Goal: Navigation & Orientation: Understand site structure

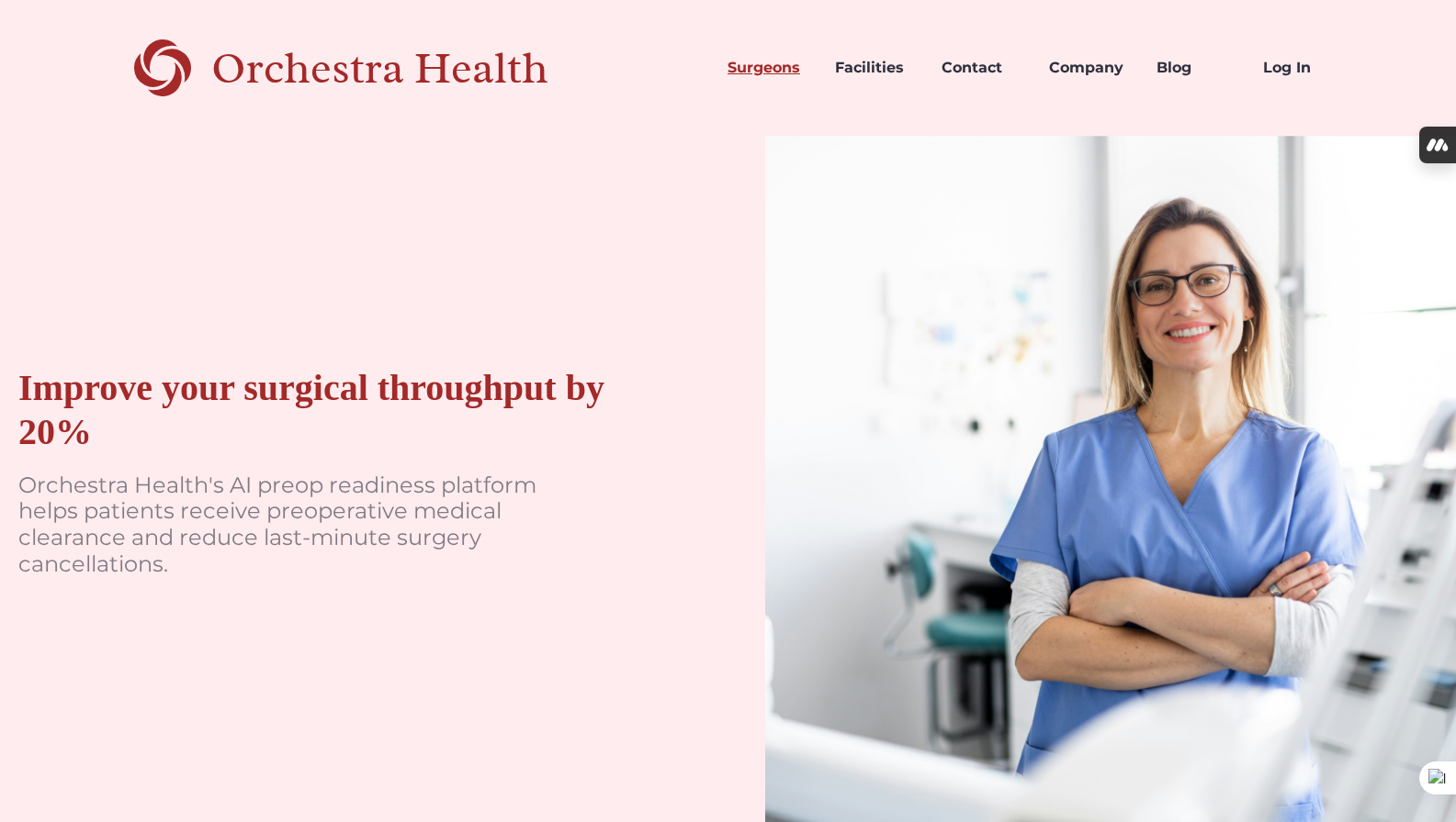
click at [770, 73] on link "Surgeons" at bounding box center [766, 67] width 108 height 62
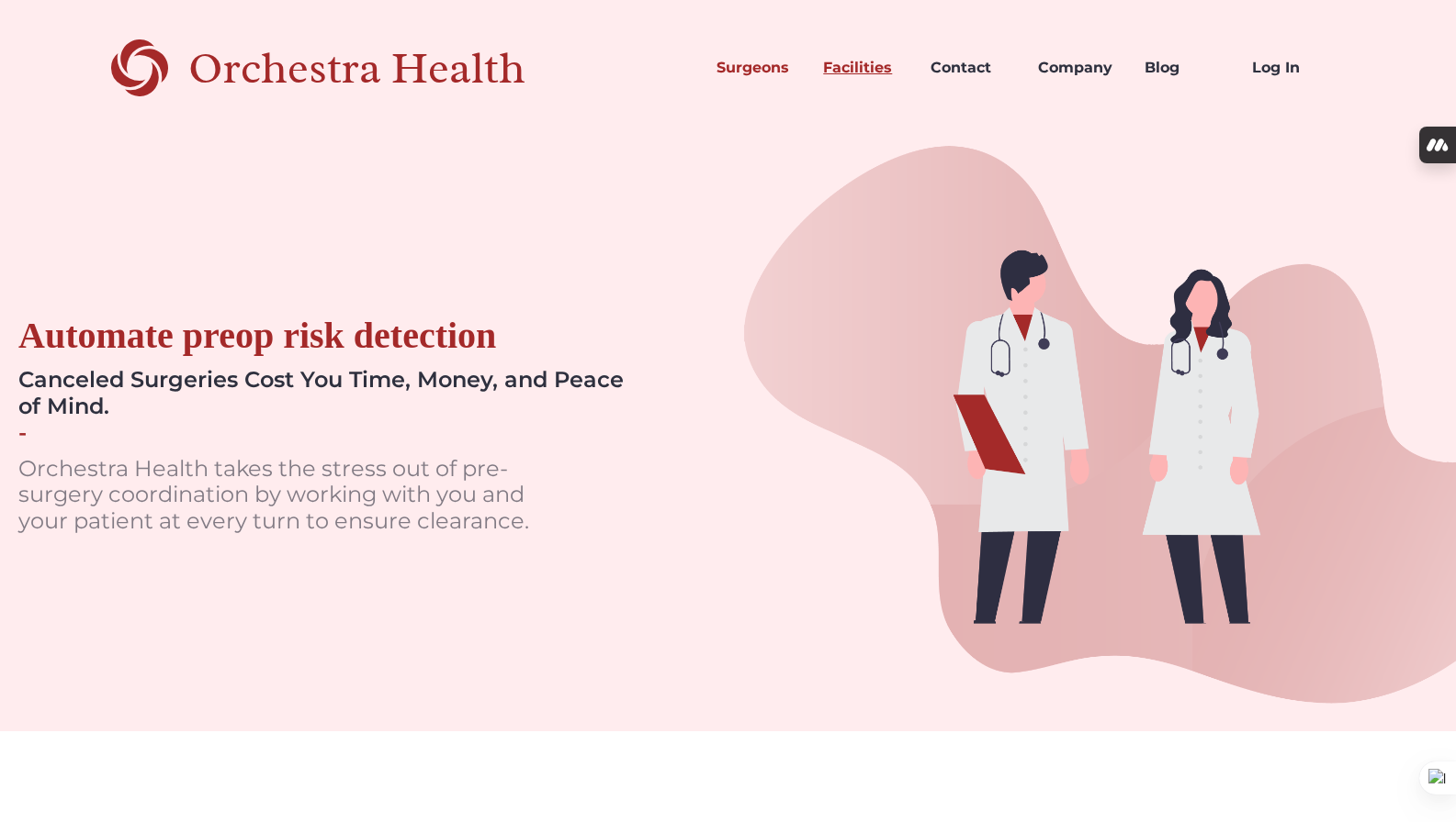
click at [879, 63] on link "Facilities" at bounding box center [862, 67] width 108 height 62
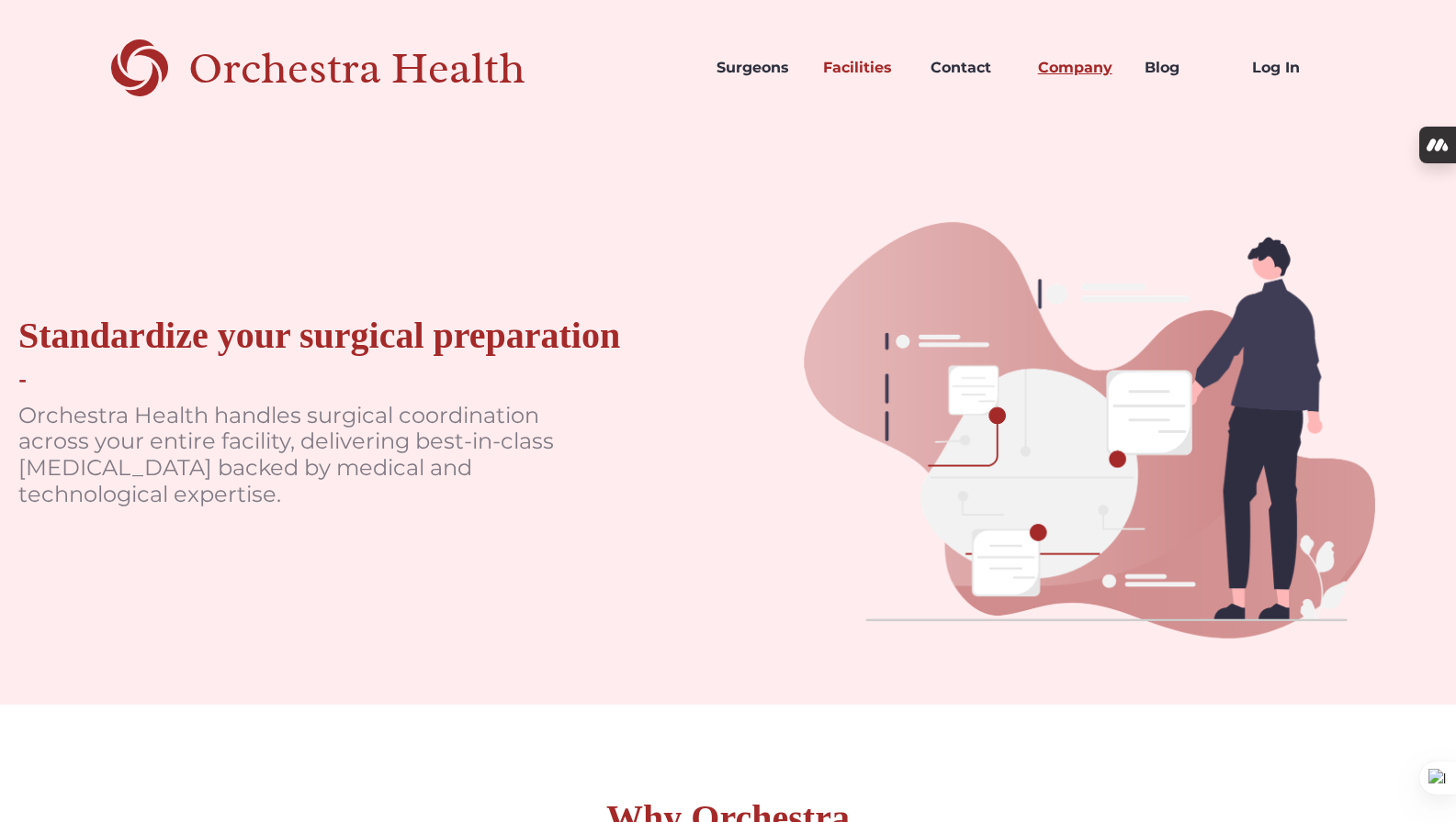
click at [1088, 69] on link "Company" at bounding box center [1076, 67] width 108 height 62
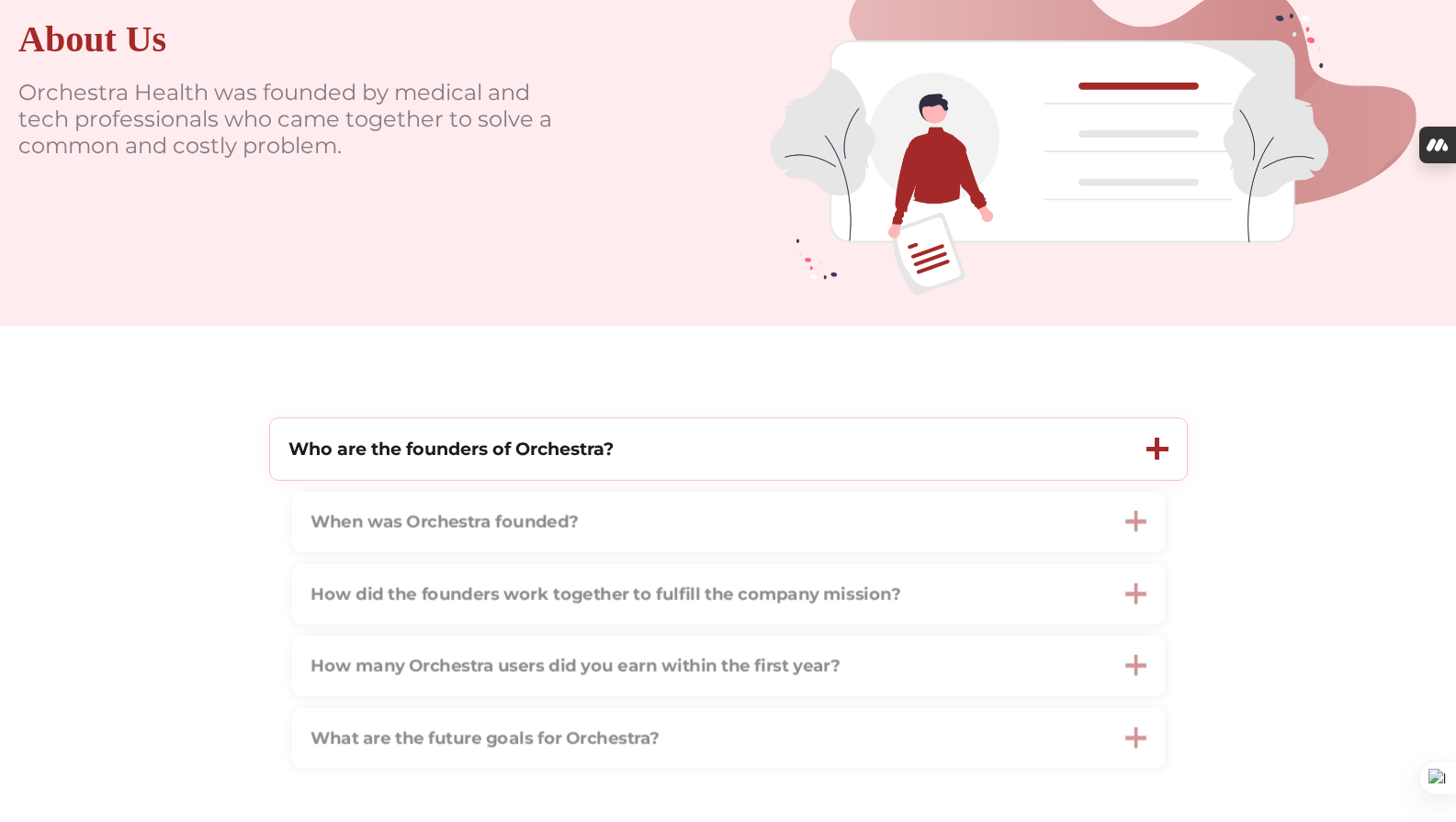
scroll to position [370, 0]
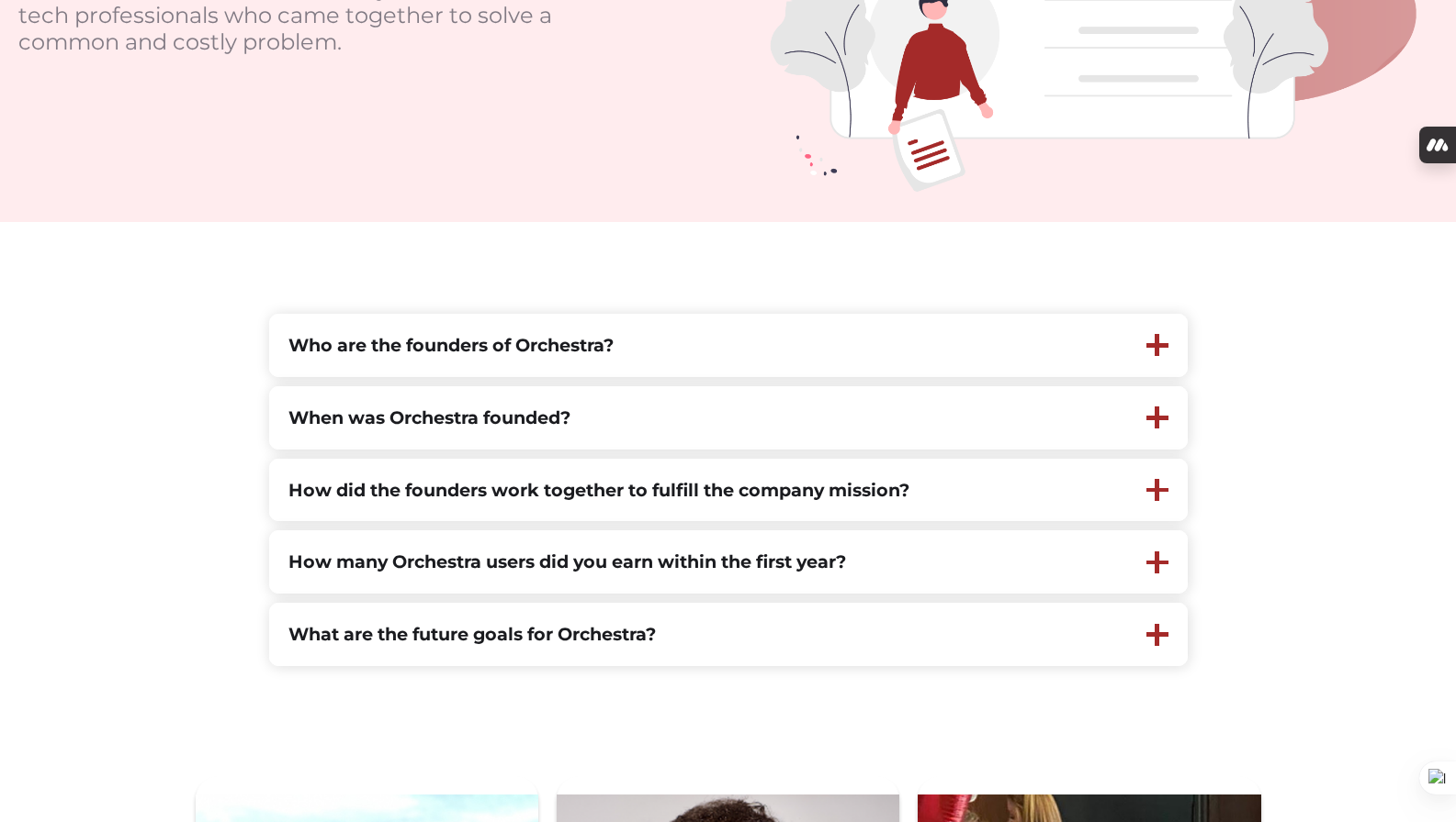
click at [227, 461] on section "Who are the founders of Orchestra? Orchestra Health was co-founded by Stuart So…" at bounding box center [728, 490] width 1456 height 353
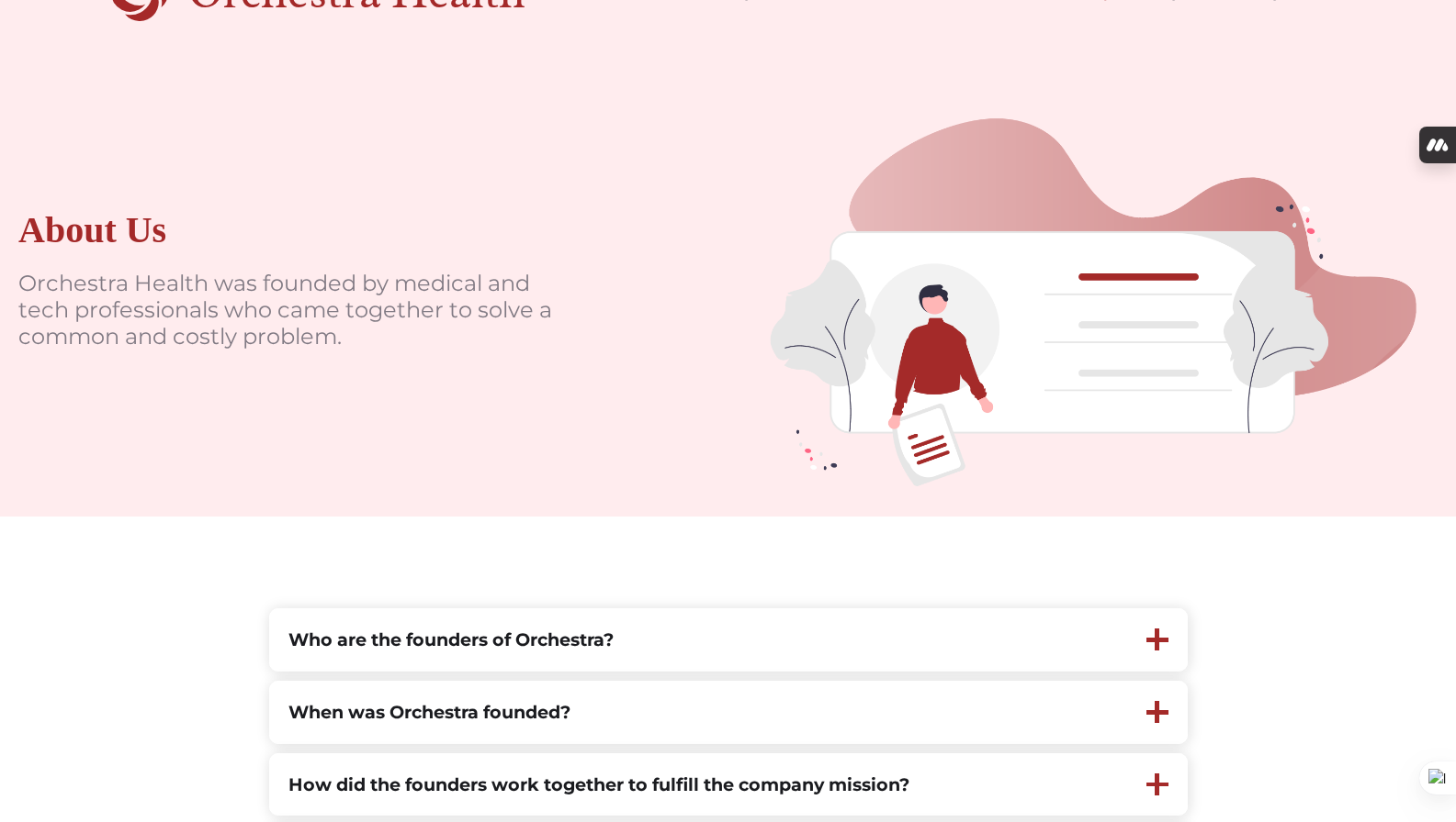
scroll to position [0, 0]
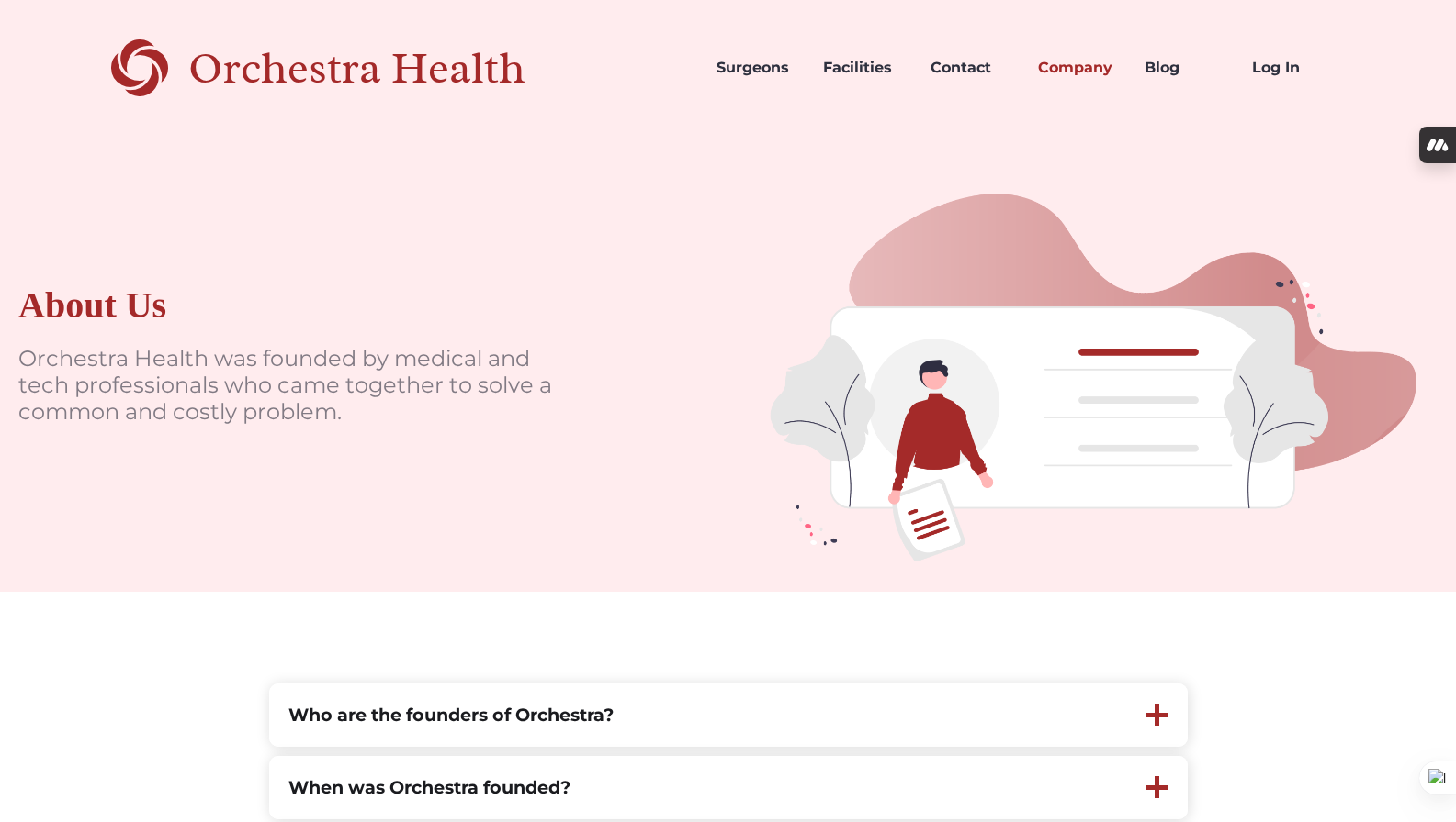
click at [306, 68] on div "Orchestra Health" at bounding box center [388, 68] width 401 height 38
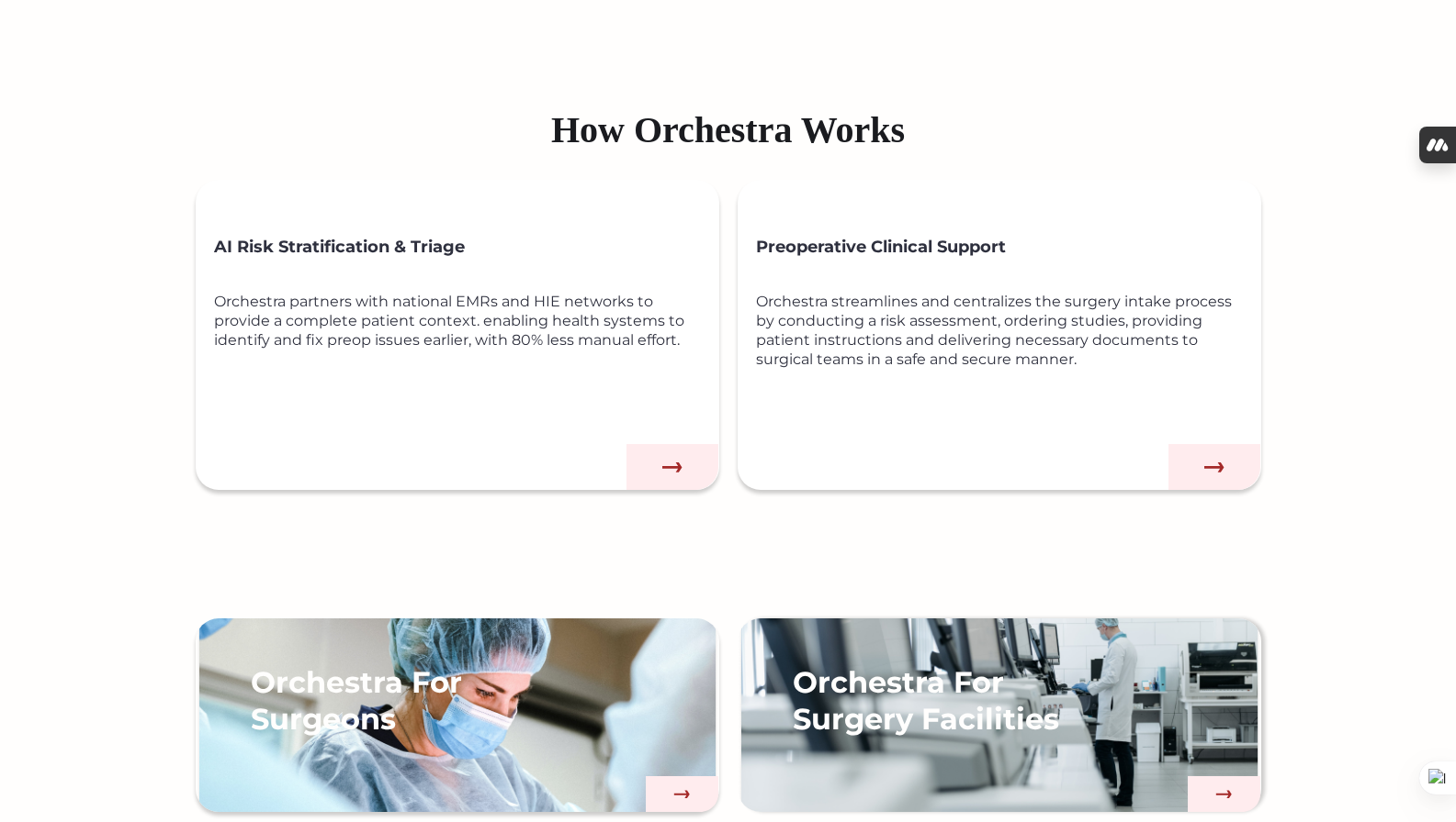
scroll to position [1038, 0]
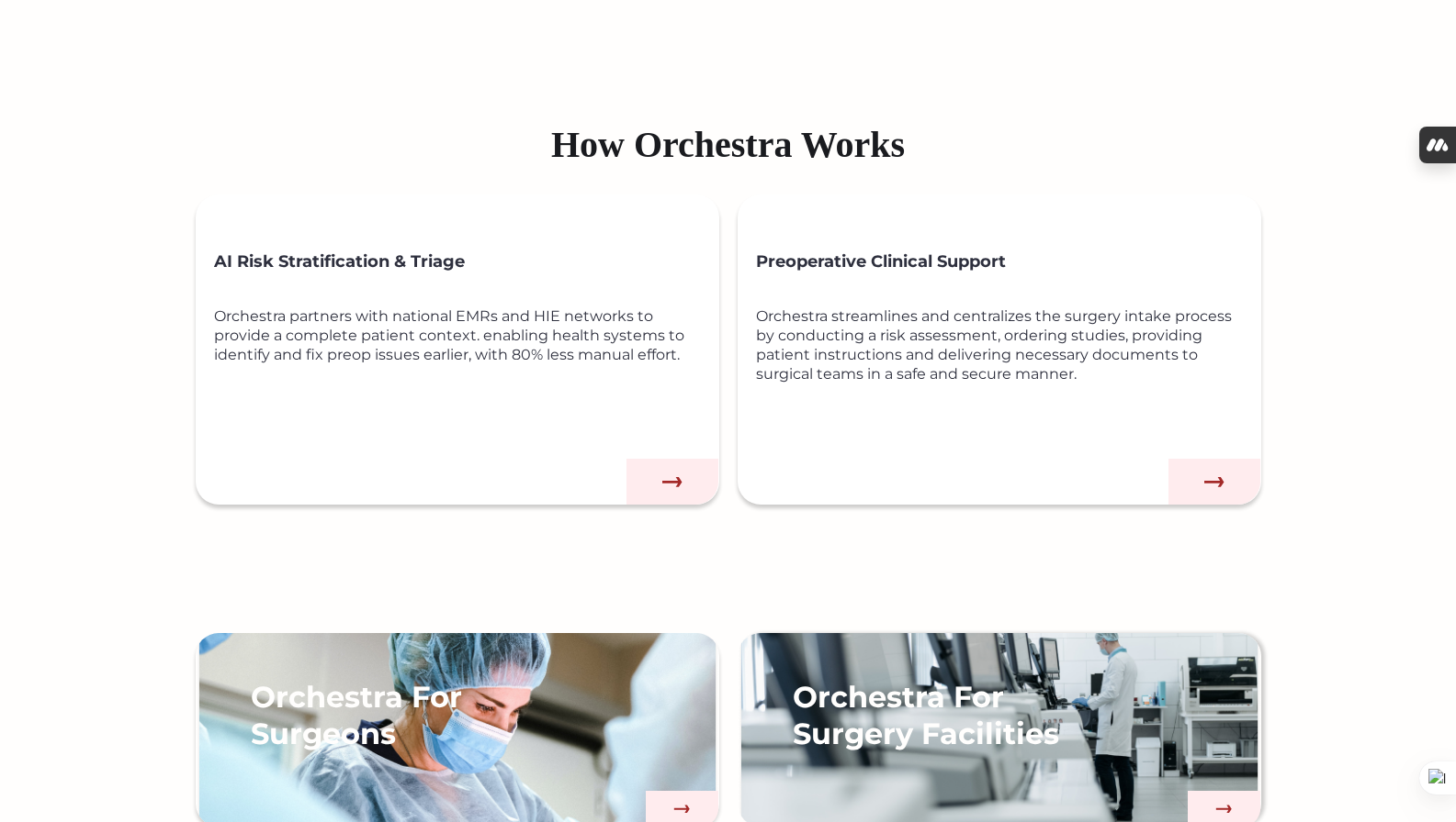
click at [704, 500] on img at bounding box center [672, 482] width 92 height 45
click at [682, 483] on img at bounding box center [672, 482] width 92 height 45
click at [682, 480] on img at bounding box center [672, 482] width 92 height 45
click at [573, 323] on div "Orchestra partners with national EMRs and HIE networks to provide a complete pa…" at bounding box center [466, 374] width 505 height 137
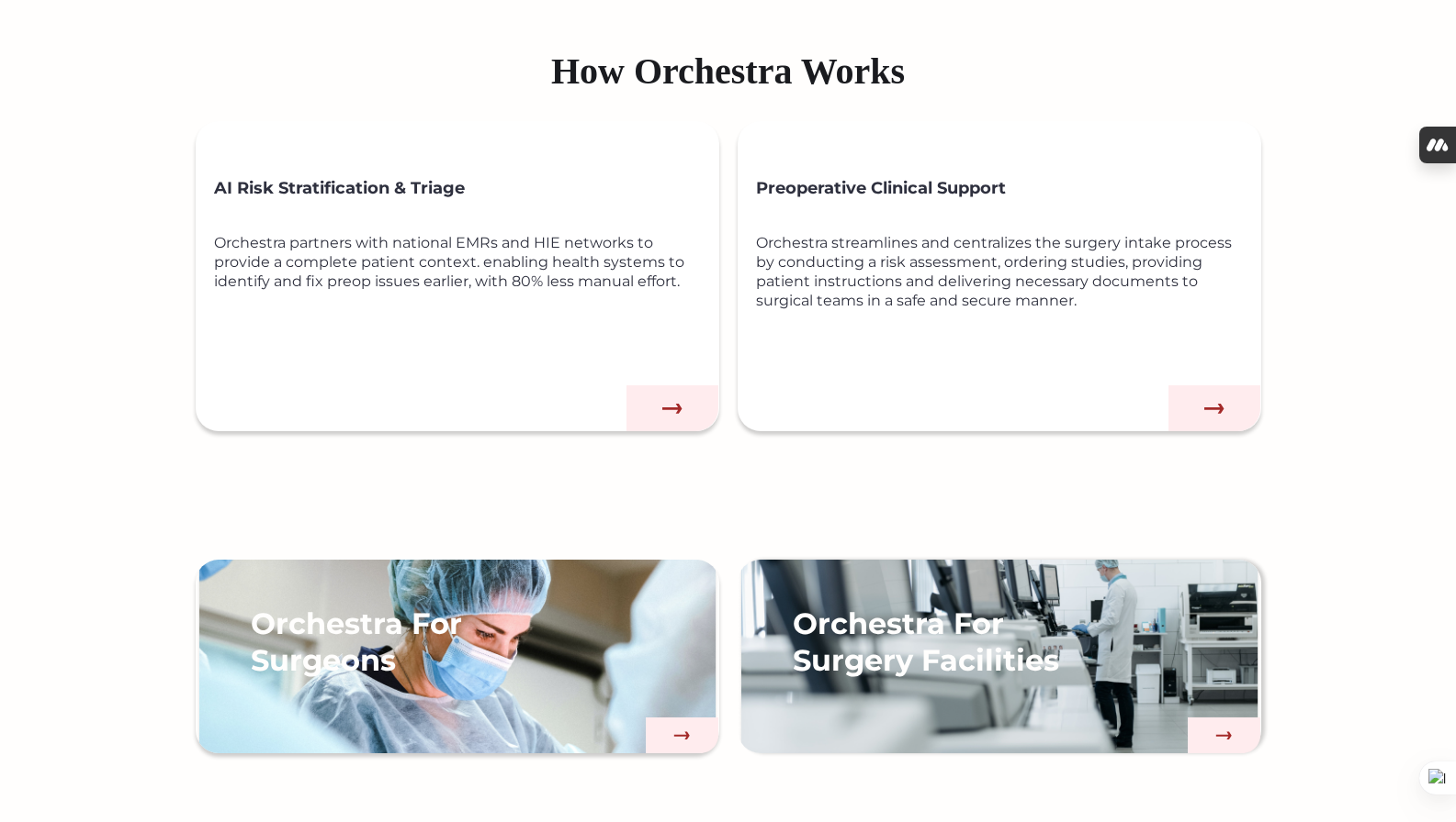
scroll to position [1161, 0]
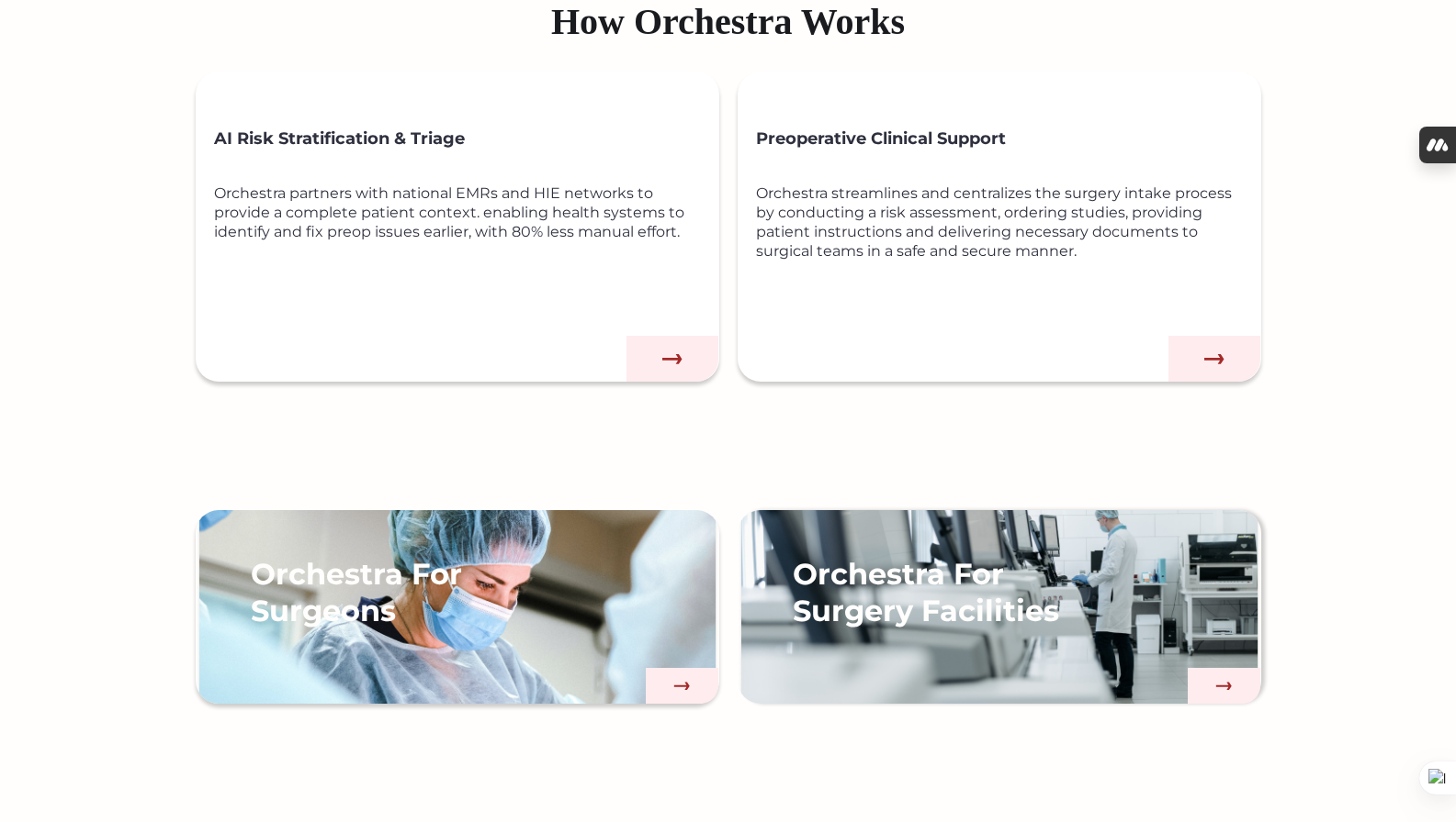
click at [572, 316] on div "Orchestra partners with national EMRs and HIE networks to provide a complete pa…" at bounding box center [466, 252] width 505 height 137
click at [653, 371] on img at bounding box center [672, 359] width 92 height 45
click at [680, 693] on img at bounding box center [682, 686] width 73 height 37
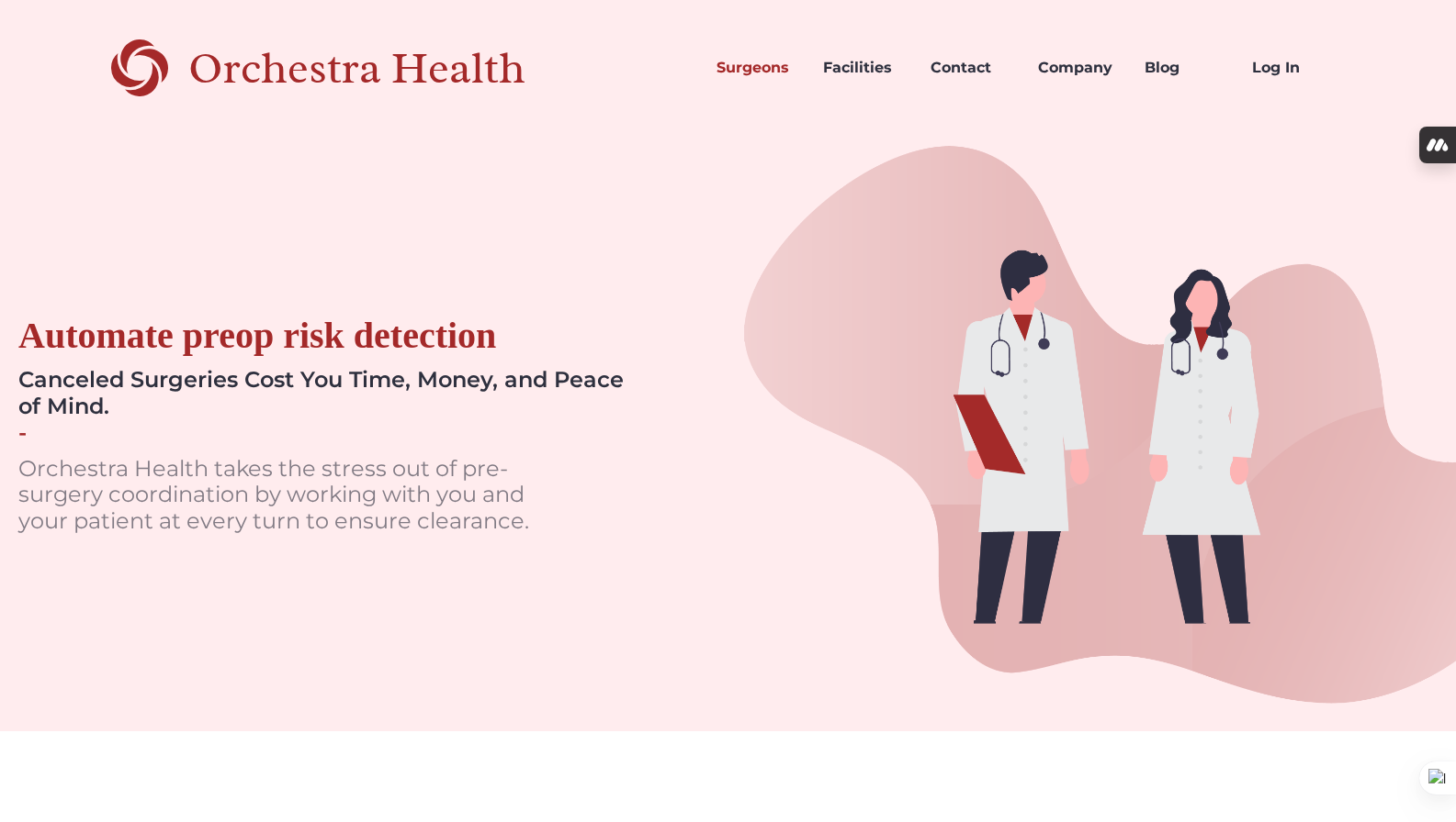
click at [214, 69] on div "Orchestra Health" at bounding box center [388, 68] width 401 height 38
